Goal: Task Accomplishment & Management: Manage account settings

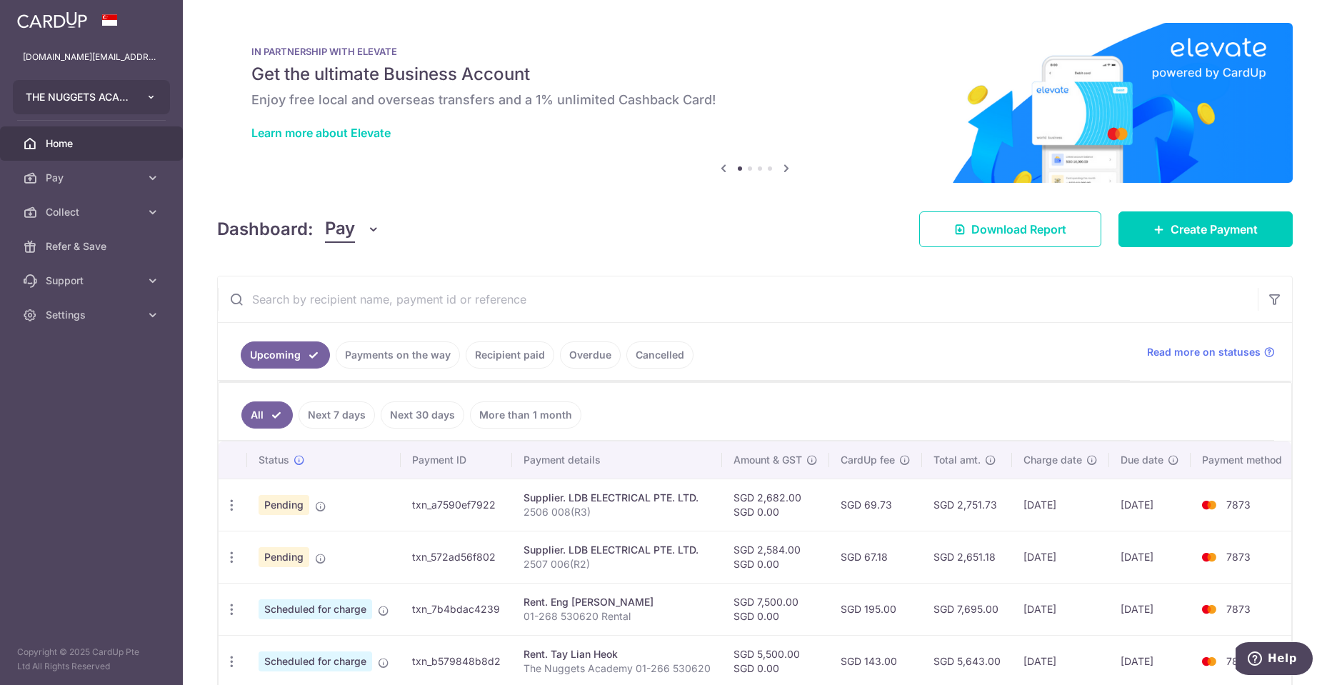
click at [134, 91] on button "THE NUGGETS ACADEMY PTE. LTD." at bounding box center [91, 97] width 157 height 34
click at [229, 560] on icon "button" at bounding box center [231, 557] width 15 height 15
click at [300, 593] on span "Update payment" at bounding box center [307, 596] width 97 height 17
radio input "true"
type input "2,584.00"
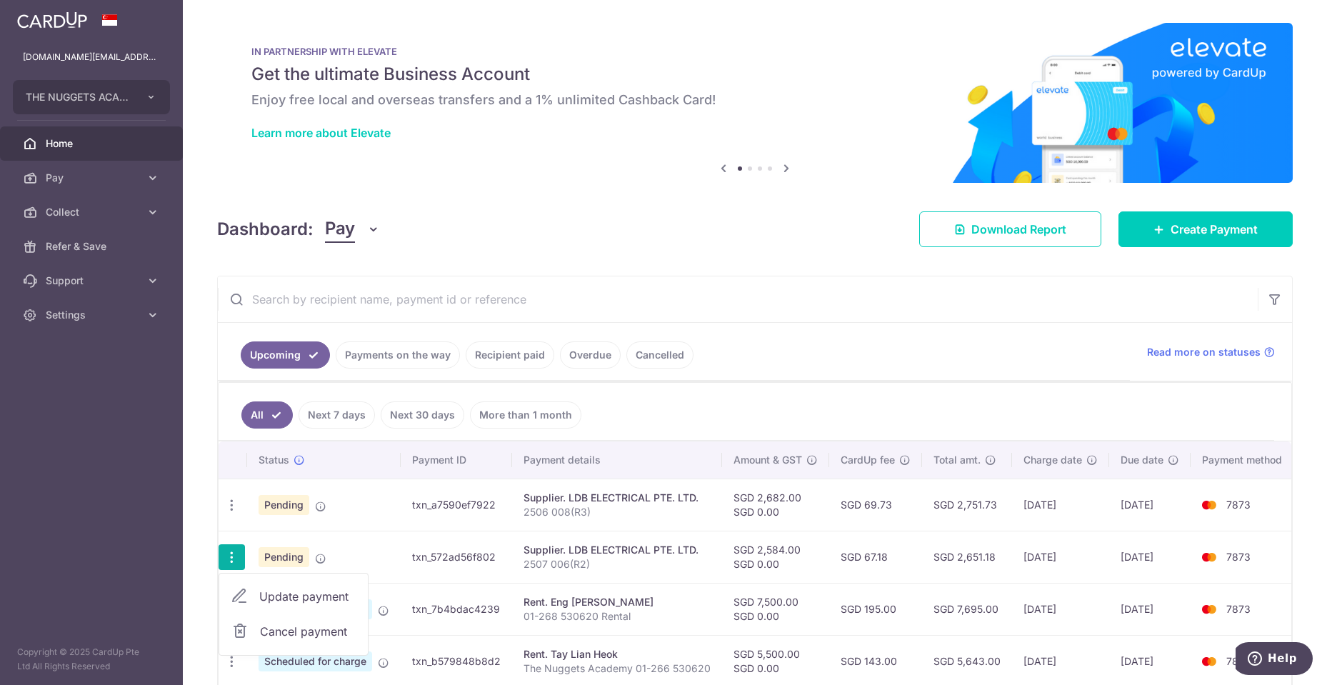
type input "0.00"
type input "[DATE]"
type input "2507 006(R2)"
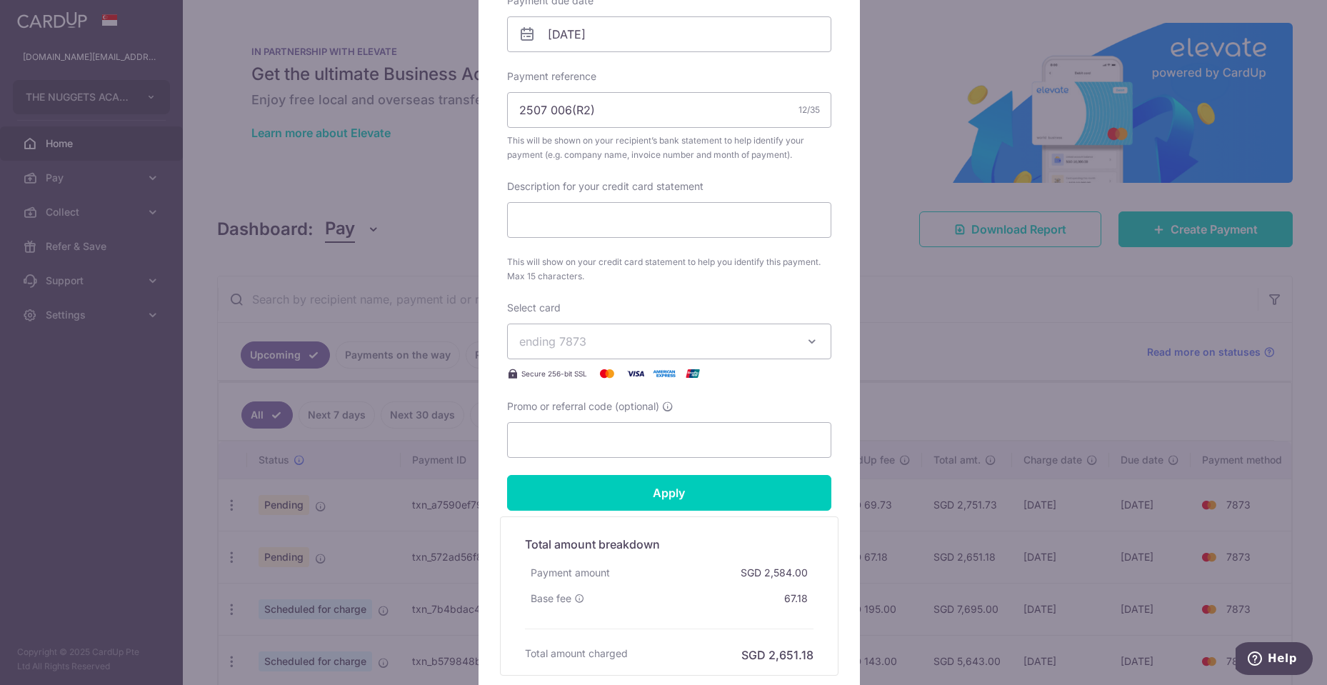
scroll to position [594, 0]
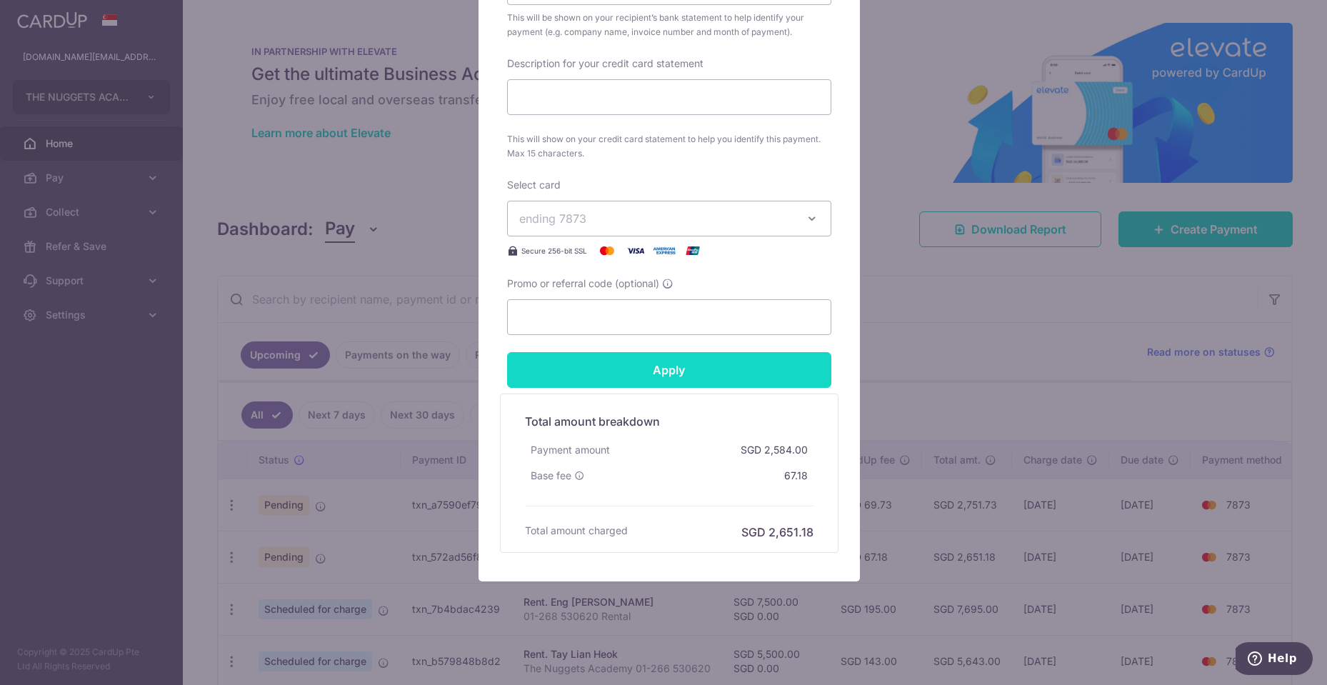
click at [701, 378] on input "Apply" at bounding box center [669, 370] width 324 height 36
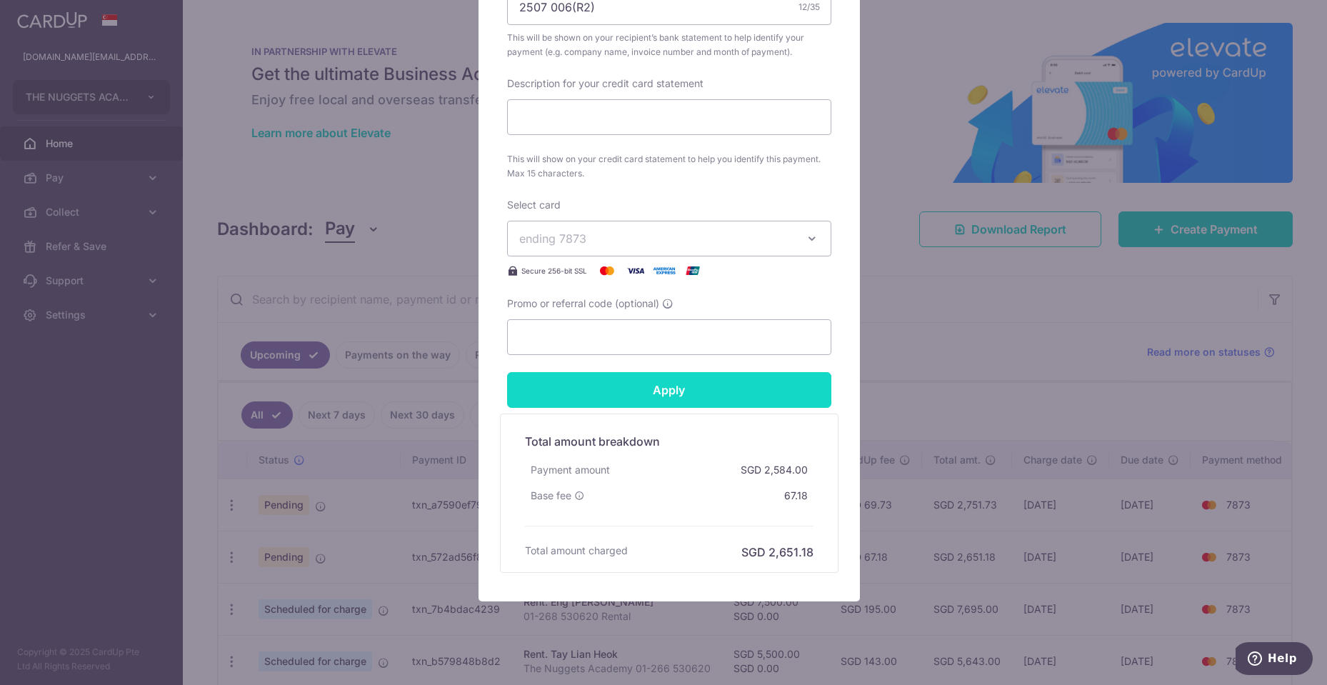
scroll to position [380, 0]
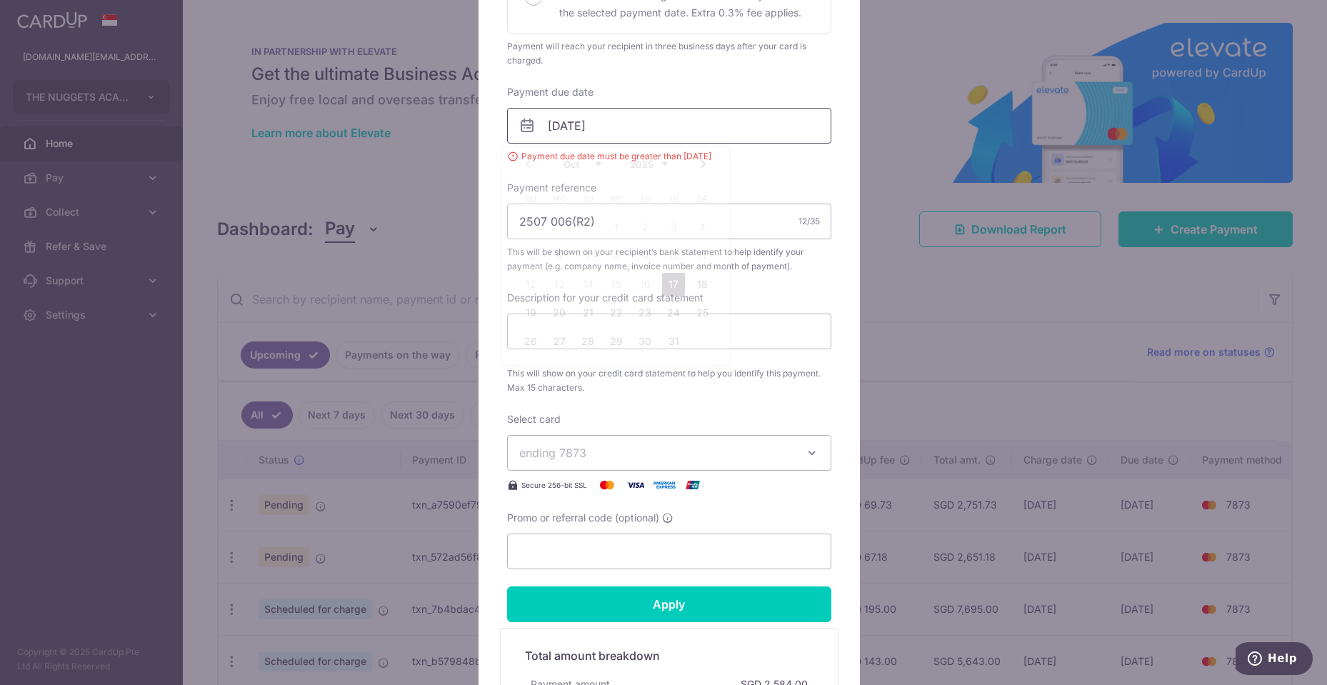
click at [611, 125] on input "[DATE]" at bounding box center [669, 126] width 324 height 36
click at [672, 286] on link "17" at bounding box center [673, 284] width 23 height 23
type input "[DATE]"
click at [693, 611] on input "Apply" at bounding box center [669, 604] width 324 height 36
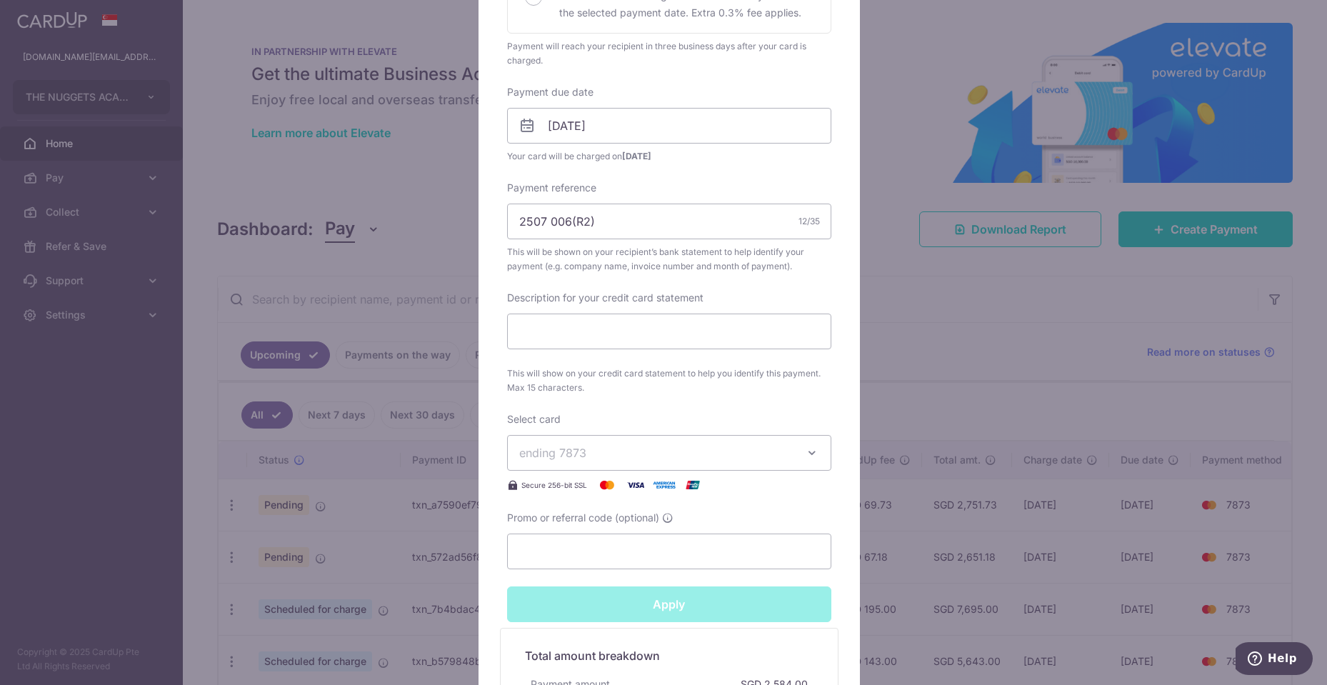
type input "Successfully Applied"
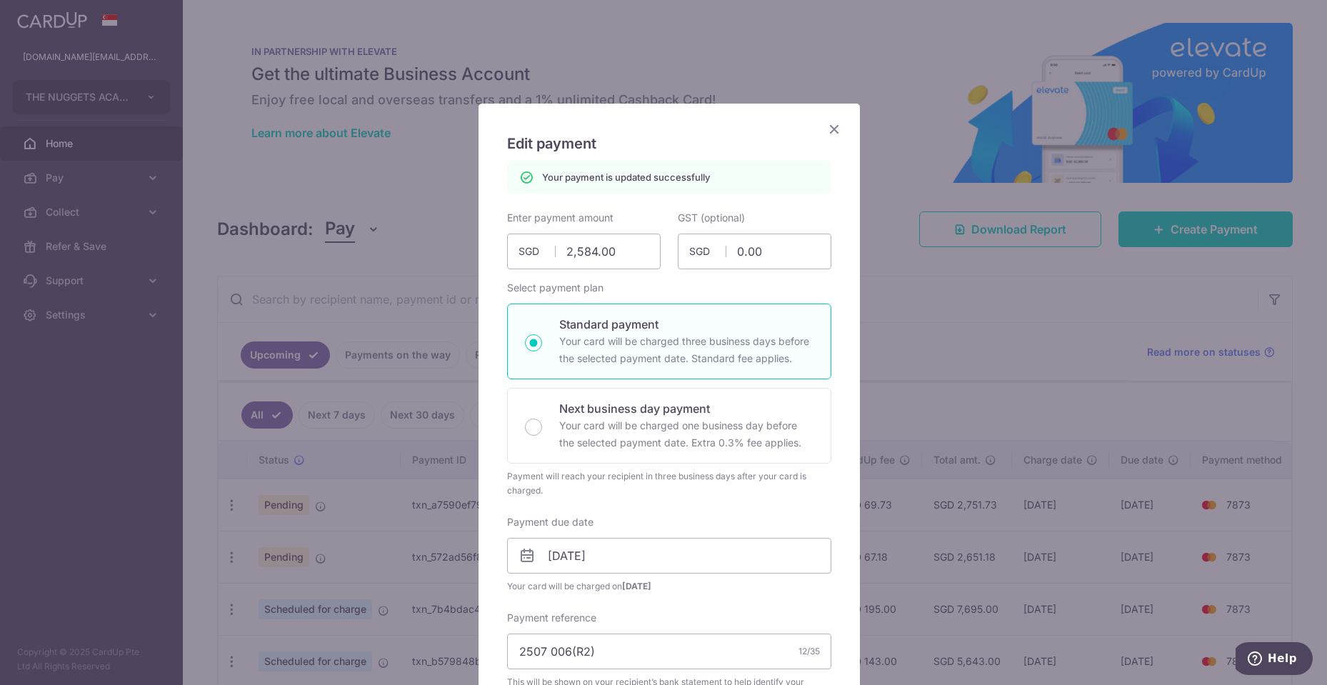
scroll to position [500, 0]
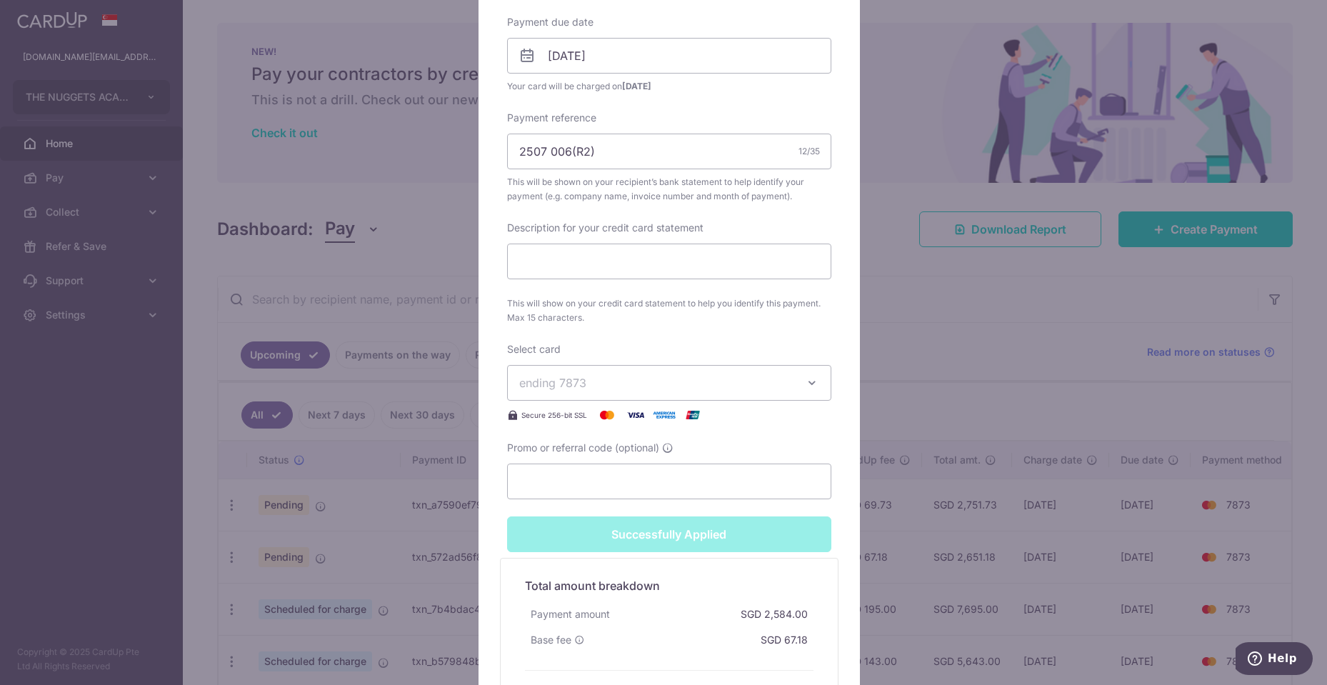
click at [346, 514] on div "Edit payment By clicking apply, you will make changes to all payments to LDB EL…" at bounding box center [663, 342] width 1327 height 685
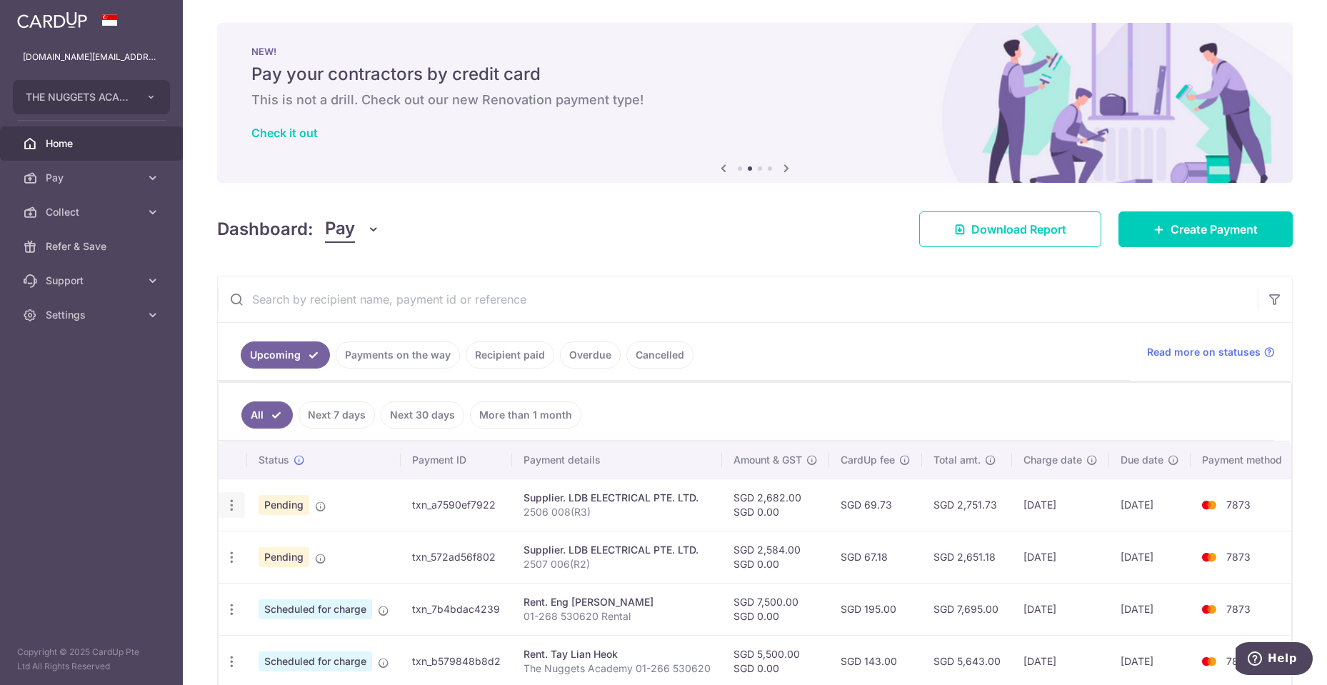
click at [223, 507] on div "Update payment Cancel payment" at bounding box center [232, 505] width 26 height 26
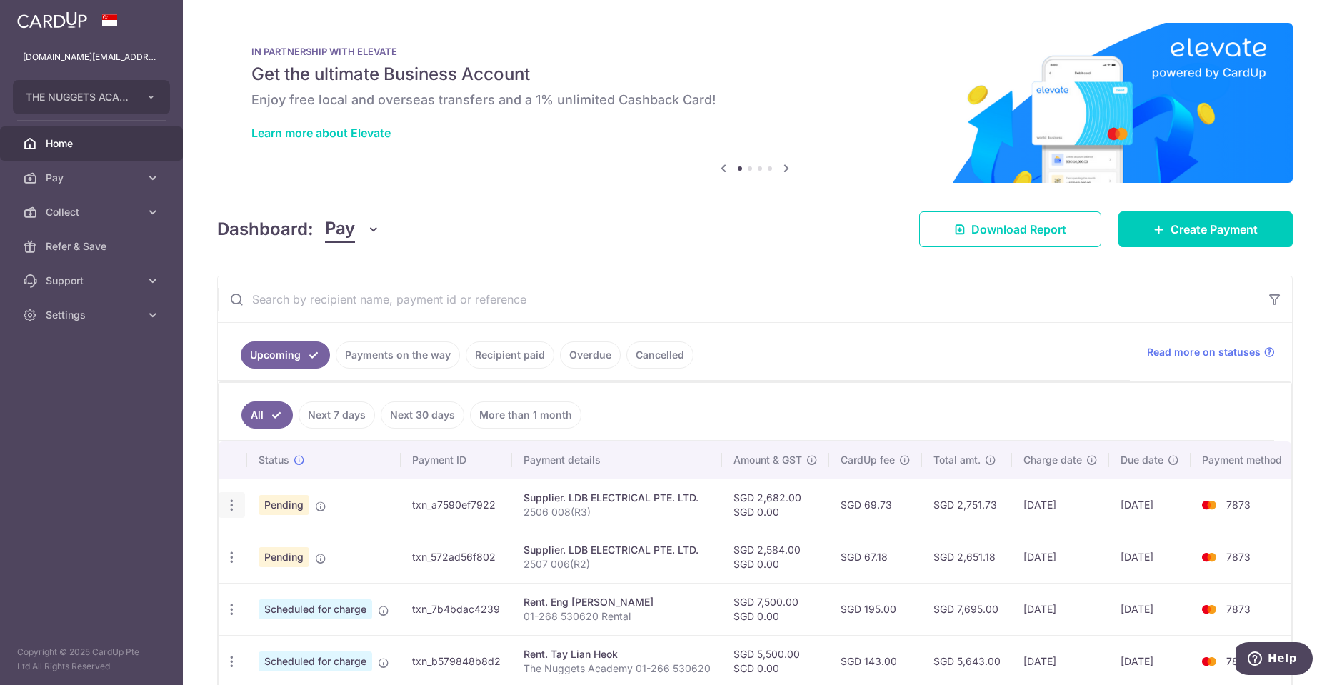
click at [231, 489] on td "Update payment Cancel payment" at bounding box center [233, 505] width 29 height 52
click at [234, 506] on icon "button" at bounding box center [231, 505] width 15 height 15
click at [309, 541] on span "Update payment" at bounding box center [307, 544] width 97 height 17
radio input "true"
type input "2,682.00"
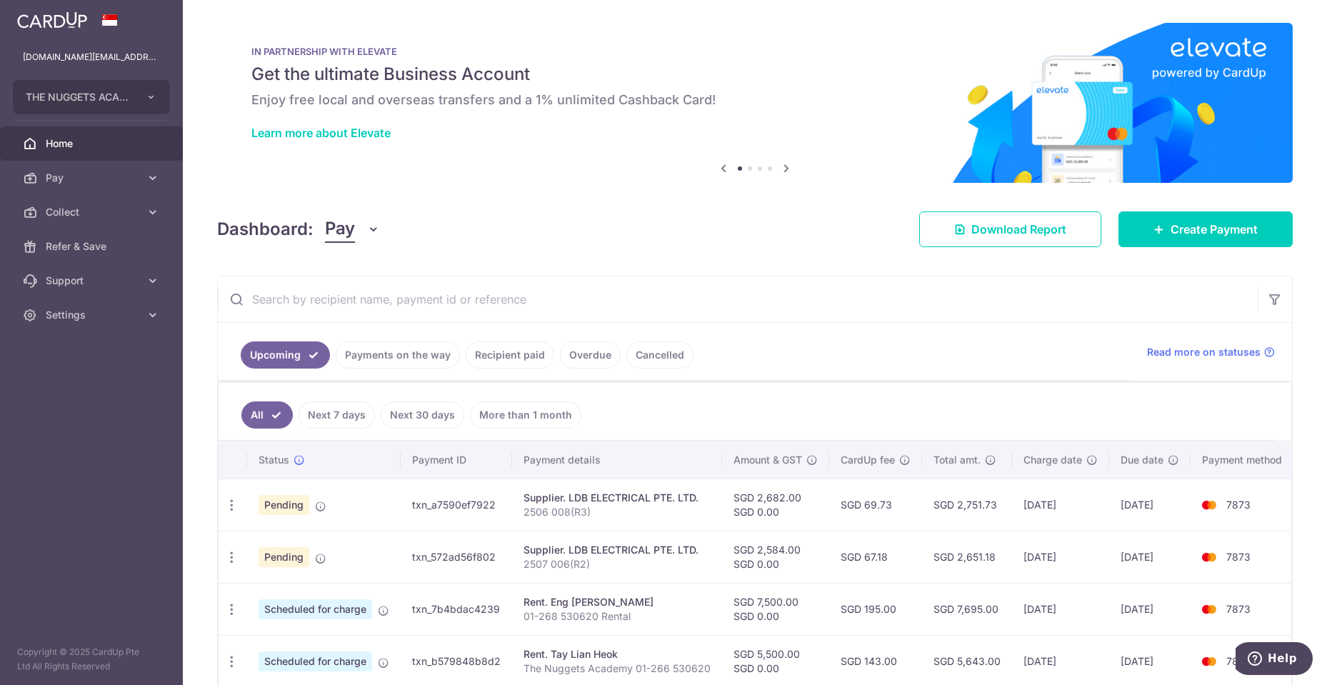
type input "0.00"
type input "[DATE]"
type input "2506 008(R3)"
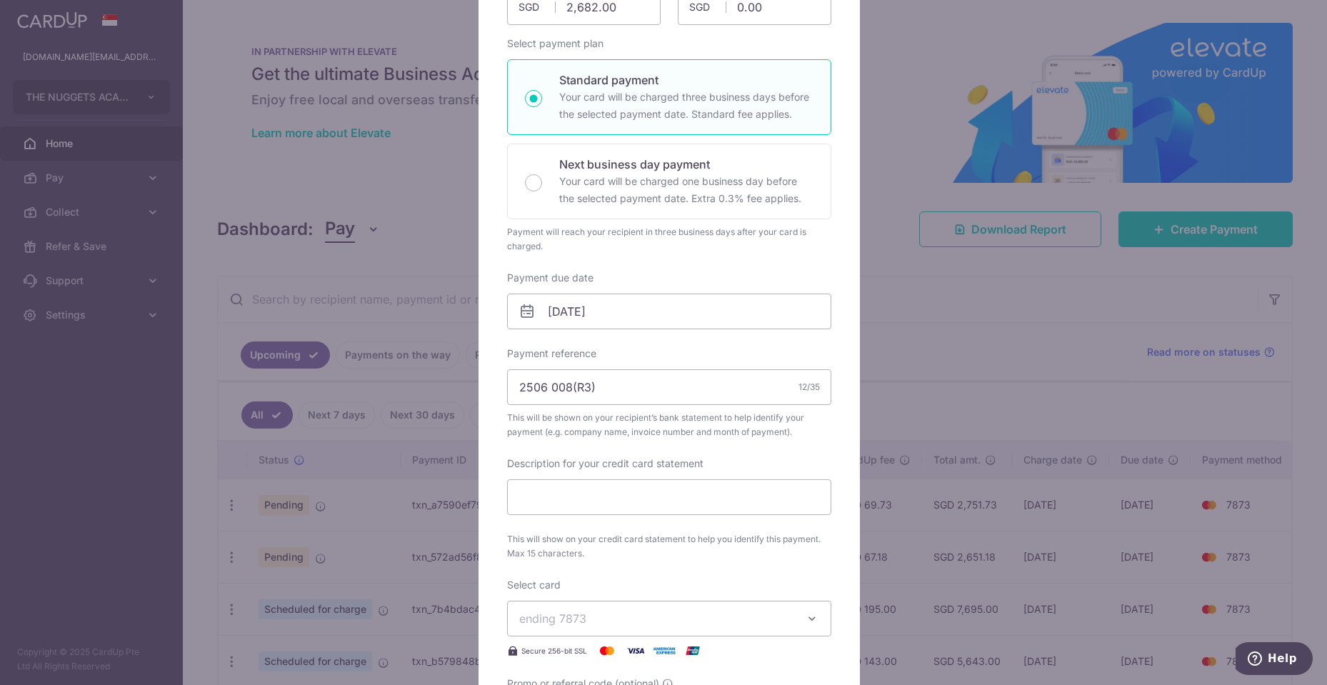
scroll to position [214, 0]
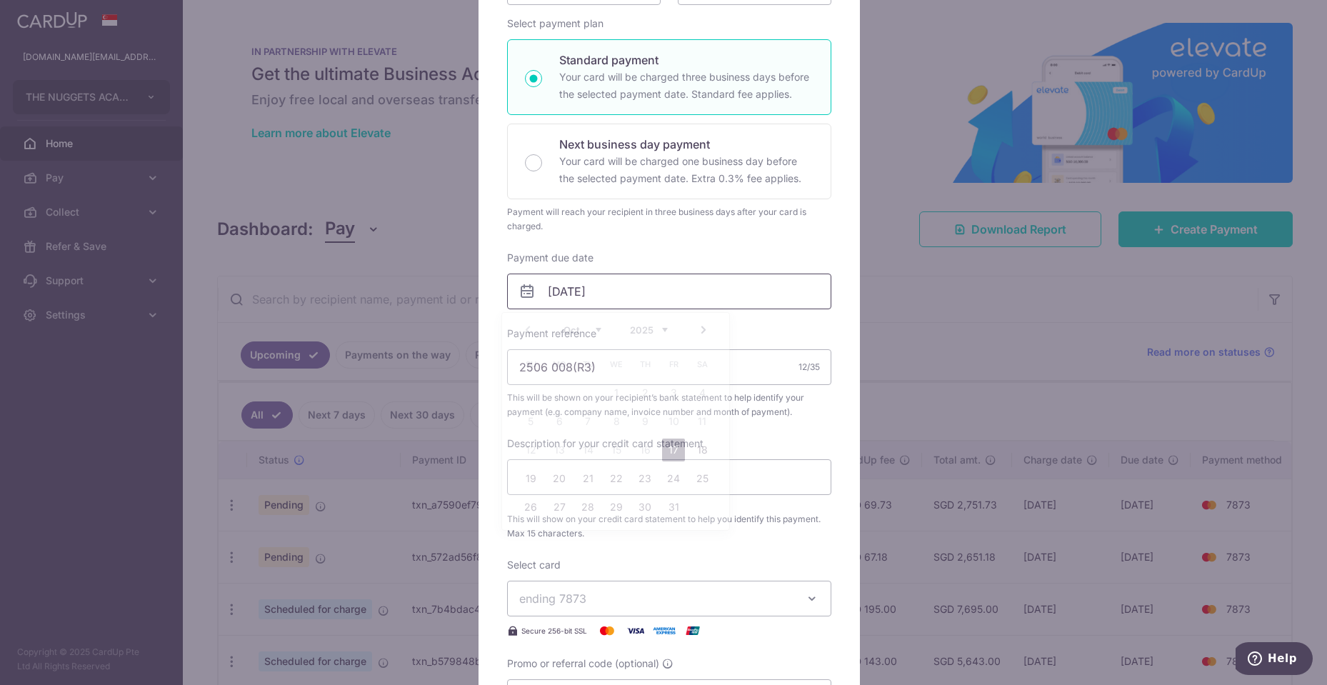
click at [609, 277] on input "[DATE]" at bounding box center [669, 292] width 324 height 36
click at [669, 447] on link "17" at bounding box center [673, 450] width 23 height 23
type input "[DATE]"
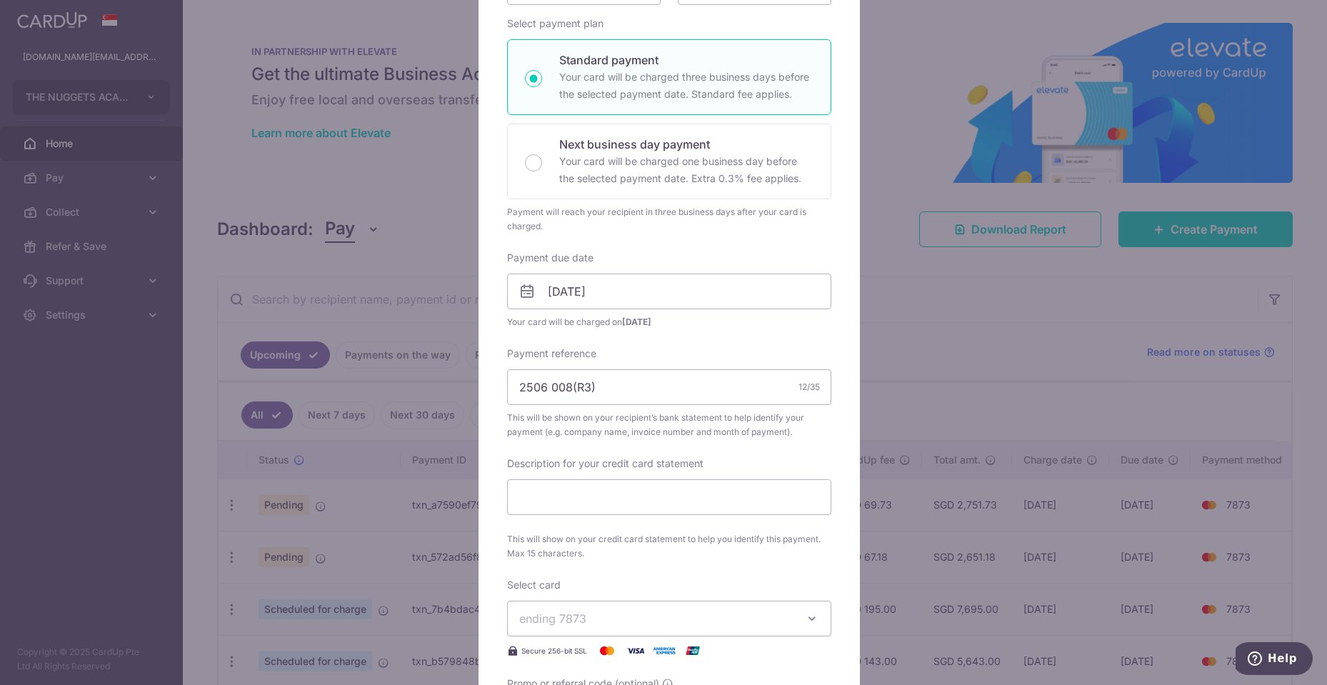
click at [673, 234] on div "Enter payment amount 2,682.00 2682.00 SGD To change the payment amount, please …" at bounding box center [669, 340] width 324 height 788
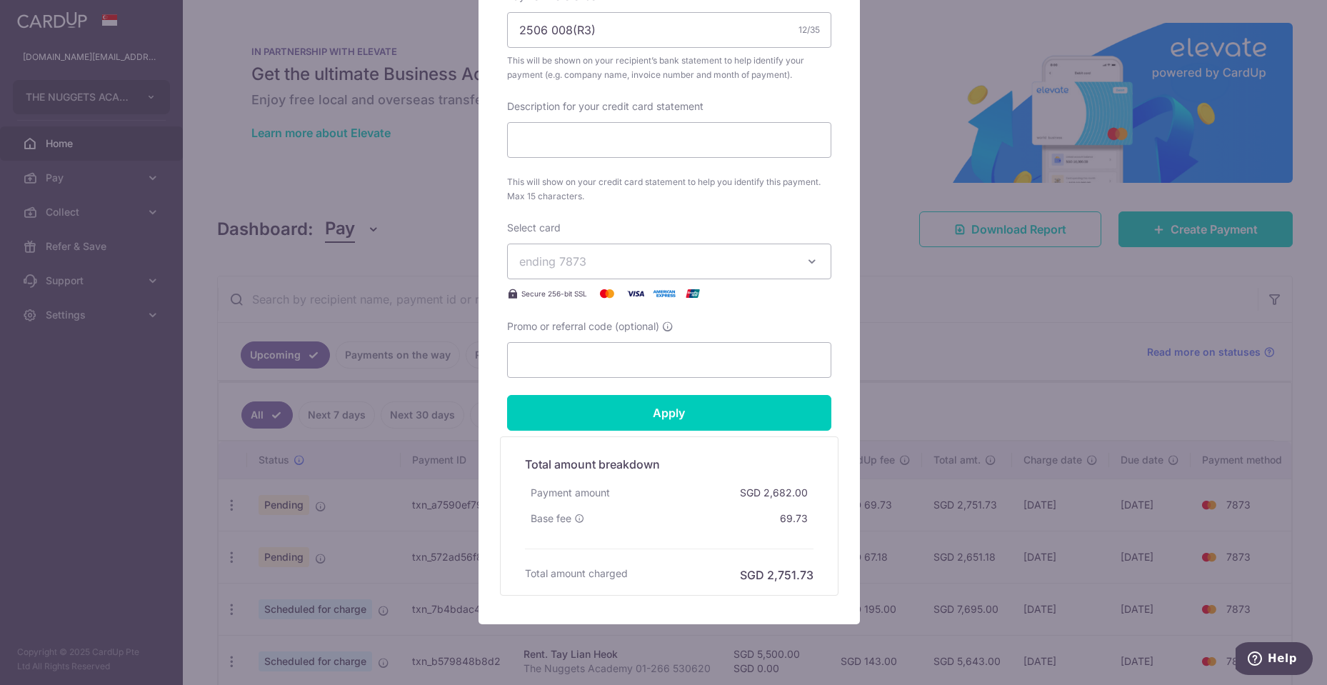
scroll to position [614, 0]
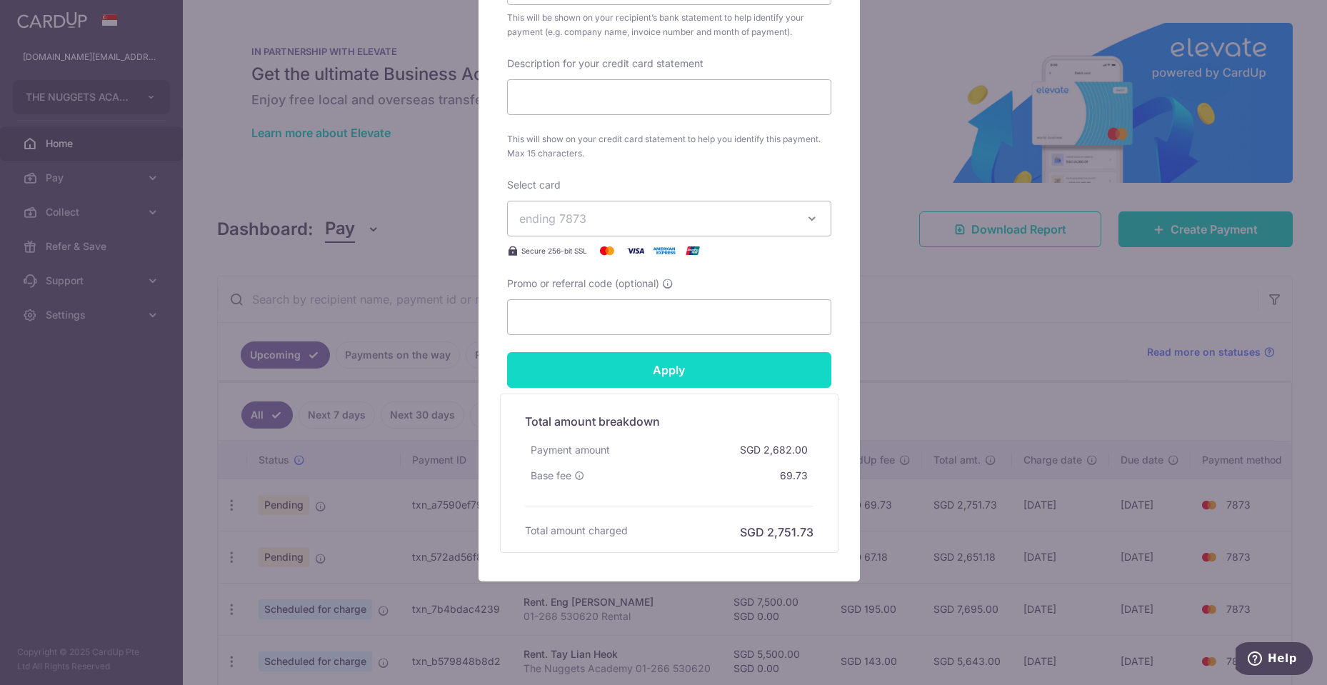
click at [684, 373] on input "Apply" at bounding box center [669, 370] width 324 height 36
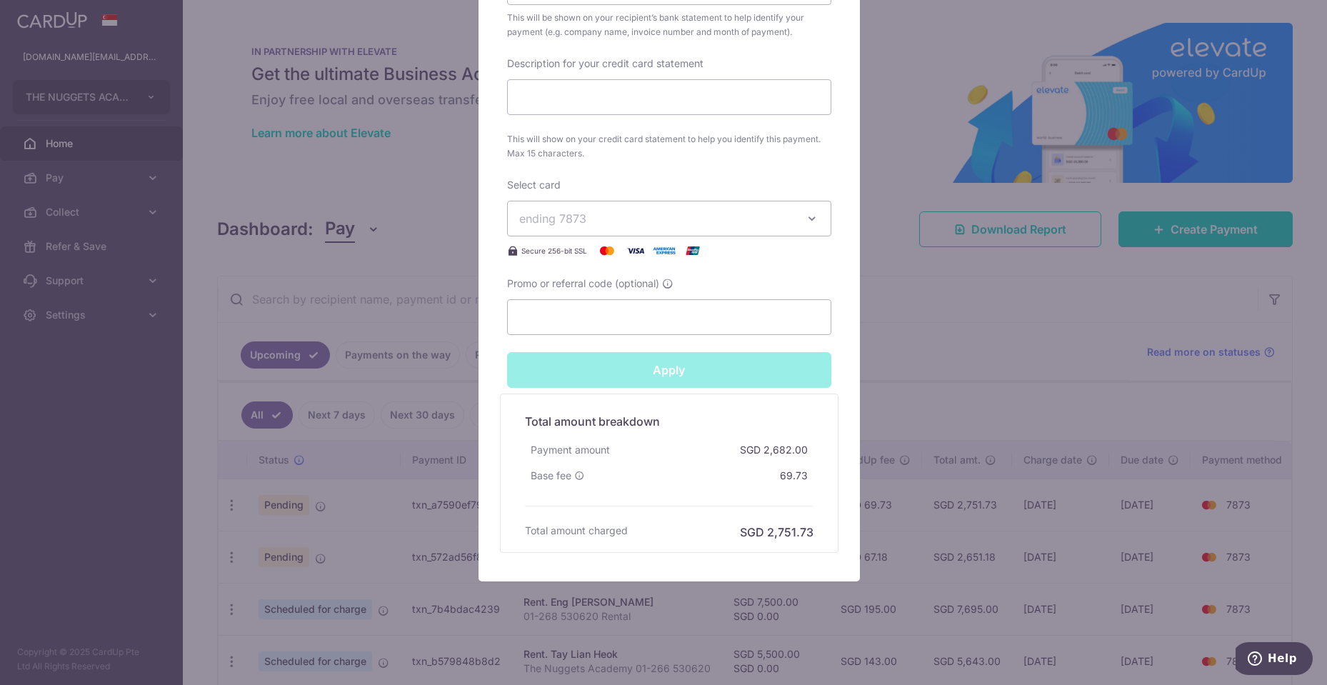
type input "Successfully Applied"
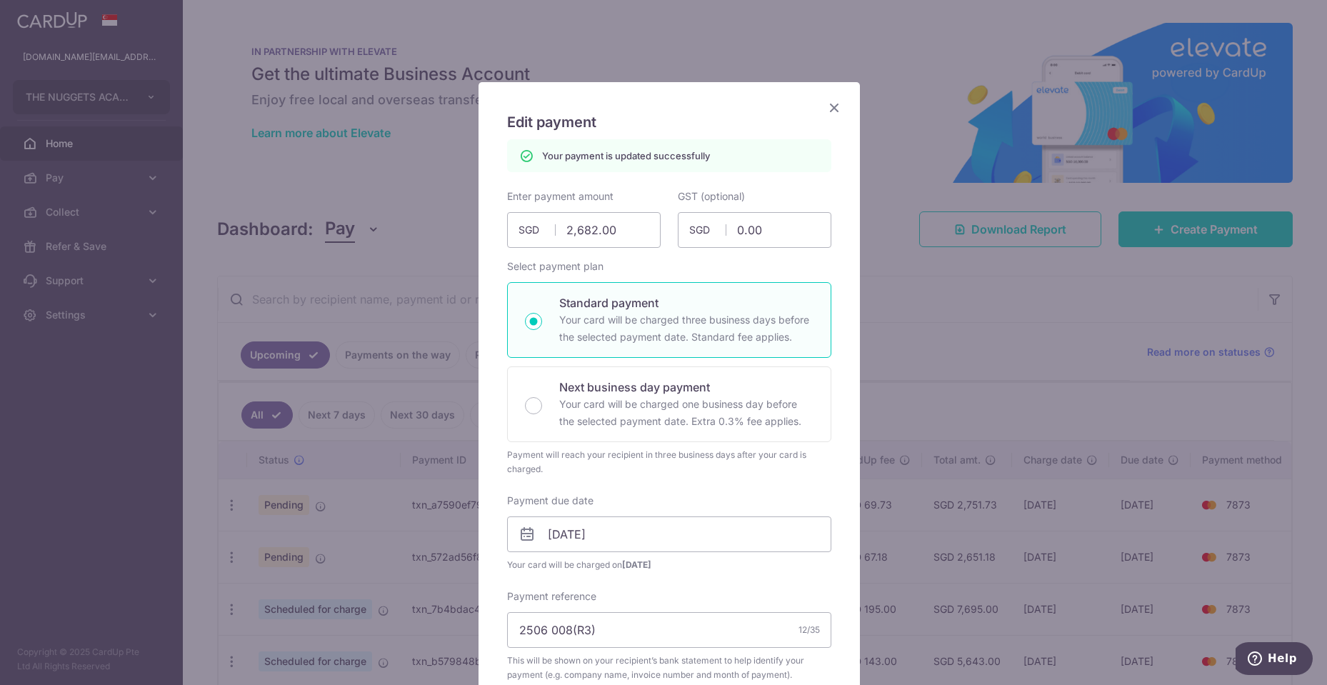
scroll to position [0, 0]
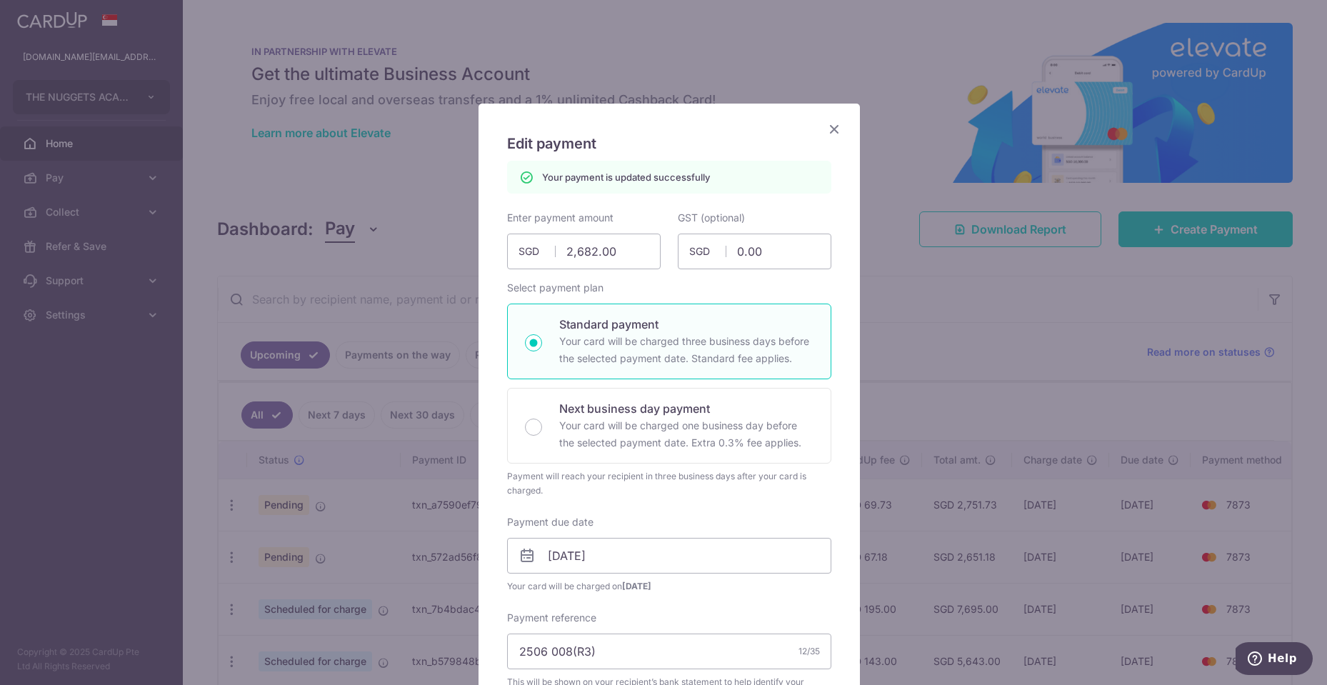
click at [828, 124] on icon "Close" at bounding box center [834, 129] width 17 height 18
